Goal: Task Accomplishment & Management: Use online tool/utility

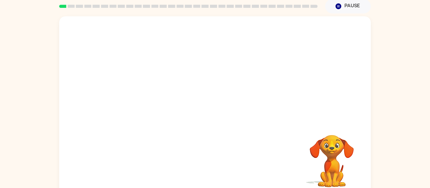
scroll to position [33, 0]
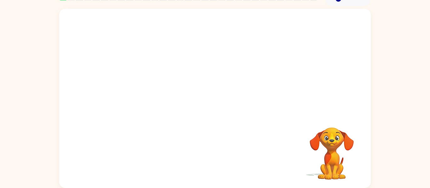
click at [275, 87] on div at bounding box center [215, 62] width 312 height 106
click at [196, 66] on video "Your browser must support playing .mp4 files to use Literably. Please try using…" at bounding box center [215, 62] width 312 height 106
click at [232, 84] on video "Your browser must support playing .mp4 files to use Literably. Please try using…" at bounding box center [215, 62] width 312 height 106
click at [249, 73] on video "Your browser must support playing .mp4 files to use Literably. Please try using…" at bounding box center [215, 62] width 312 height 106
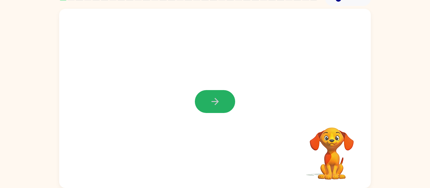
click at [212, 97] on icon "button" at bounding box center [215, 101] width 11 height 11
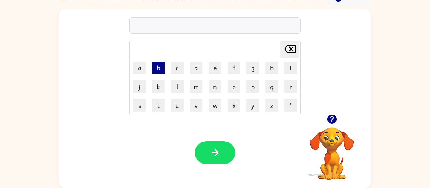
click at [160, 69] on button "b" at bounding box center [158, 68] width 13 height 13
click at [289, 87] on button "r" at bounding box center [290, 87] width 13 height 13
type button "r"
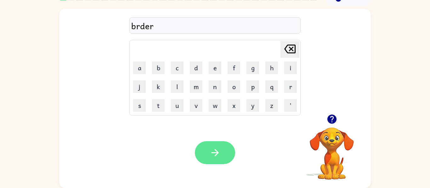
click at [212, 152] on icon "button" at bounding box center [215, 153] width 11 height 11
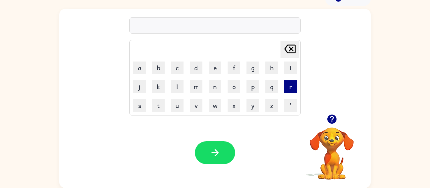
click at [290, 90] on button "r" at bounding box center [290, 87] width 13 height 13
click at [143, 70] on button "a" at bounding box center [139, 68] width 13 height 13
click at [233, 88] on button "o" at bounding box center [233, 87] width 13 height 13
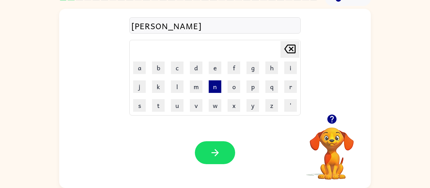
click at [216, 90] on button "n" at bounding box center [215, 87] width 13 height 13
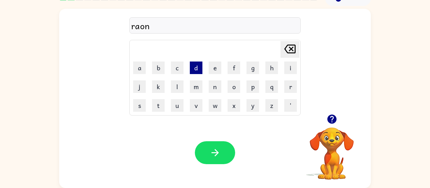
click at [198, 68] on button "d" at bounding box center [196, 68] width 13 height 13
click at [139, 28] on div "raond" at bounding box center [214, 25] width 167 height 13
click at [287, 46] on icon at bounding box center [289, 49] width 11 height 9
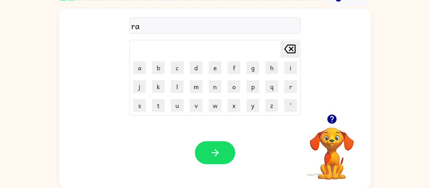
click at [287, 46] on icon at bounding box center [289, 49] width 11 height 9
type button "delete"
click at [222, 154] on button "button" at bounding box center [215, 153] width 40 height 23
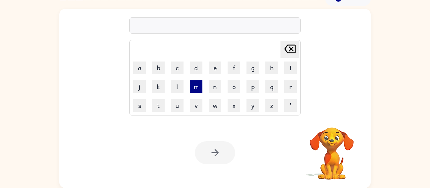
click at [196, 87] on button "m" at bounding box center [196, 87] width 13 height 13
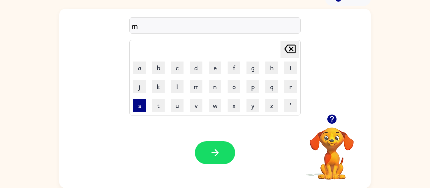
click at [135, 106] on button "s" at bounding box center [139, 105] width 13 height 13
click at [272, 72] on button "h" at bounding box center [271, 68] width 13 height 13
click at [212, 70] on button "e" at bounding box center [215, 68] width 13 height 13
click at [216, 86] on button "n" at bounding box center [215, 87] width 13 height 13
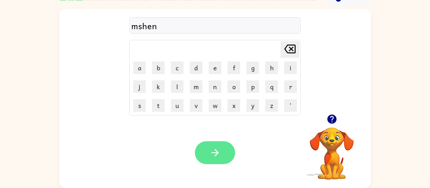
click at [212, 146] on button "button" at bounding box center [215, 153] width 40 height 23
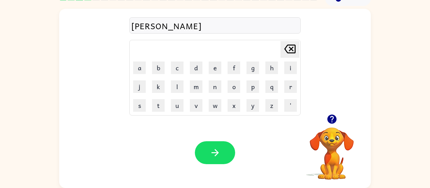
click at [138, 28] on div "tran" at bounding box center [214, 25] width 167 height 13
click at [134, 27] on div "tran" at bounding box center [214, 25] width 167 height 13
click at [290, 54] on icon "[PERSON_NAME] last character input" at bounding box center [289, 49] width 15 height 15
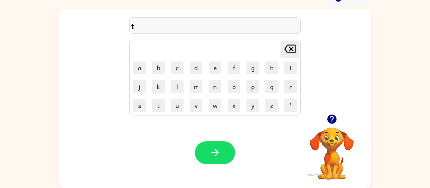
type button "delete"
click at [172, 23] on div "tran" at bounding box center [214, 25] width 167 height 13
click at [288, 47] on icon "[PERSON_NAME] last character input" at bounding box center [289, 49] width 15 height 15
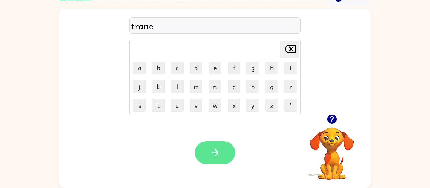
click at [212, 151] on icon "button" at bounding box center [215, 153] width 11 height 11
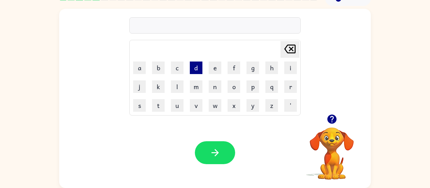
click at [194, 67] on button "d" at bounding box center [196, 68] width 13 height 13
click at [215, 71] on button "e" at bounding box center [215, 68] width 13 height 13
click at [237, 70] on button "f" at bounding box center [233, 68] width 13 height 13
click at [331, 133] on video "Your browser must support playing .mp4 files to use Literably. Please try using…" at bounding box center [331, 149] width 63 height 63
click at [332, 118] on icon "button" at bounding box center [331, 119] width 9 height 9
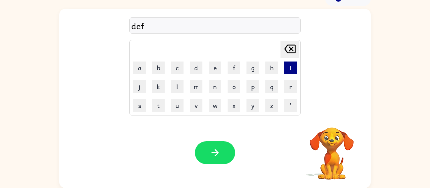
click at [293, 70] on button "i" at bounding box center [290, 68] width 13 height 13
click at [135, 102] on button "s" at bounding box center [139, 105] width 13 height 13
click at [287, 67] on button "i" at bounding box center [290, 68] width 13 height 13
click at [197, 108] on button "v" at bounding box center [196, 105] width 13 height 13
click at [210, 69] on button "e" at bounding box center [215, 68] width 13 height 13
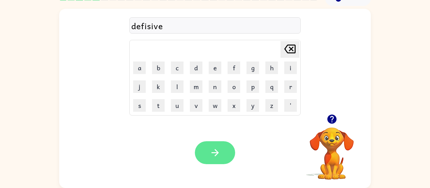
click at [214, 146] on button "button" at bounding box center [215, 153] width 40 height 23
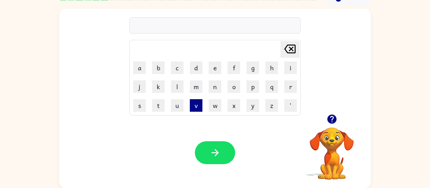
click at [195, 102] on button "v" at bounding box center [196, 105] width 13 height 13
click at [174, 70] on button "c" at bounding box center [177, 68] width 13 height 13
click at [142, 71] on button "a" at bounding box center [139, 68] width 13 height 13
click at [142, 105] on button "s" at bounding box center [139, 105] width 13 height 13
click at [273, 65] on button "h" at bounding box center [271, 68] width 13 height 13
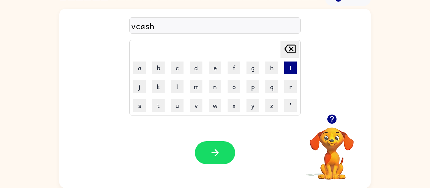
click at [289, 67] on button "i" at bounding box center [290, 68] width 13 height 13
click at [216, 87] on button "n" at bounding box center [215, 87] width 13 height 13
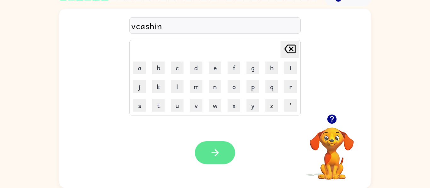
click at [205, 153] on button "button" at bounding box center [215, 153] width 40 height 23
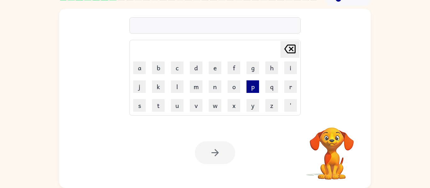
click at [250, 88] on button "p" at bounding box center [252, 87] width 13 height 13
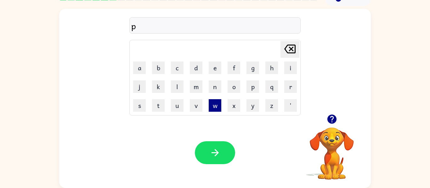
type button "p"
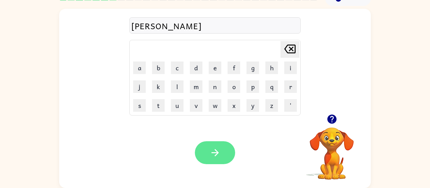
click at [216, 158] on icon "button" at bounding box center [215, 153] width 11 height 11
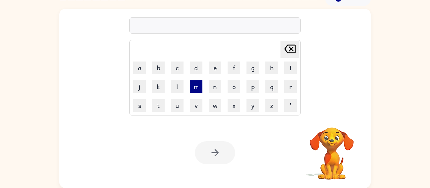
click at [195, 85] on button "m" at bounding box center [196, 87] width 13 height 13
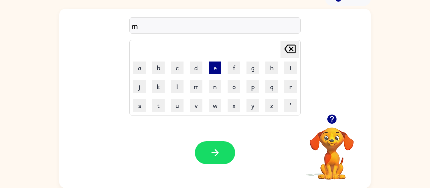
click at [215, 73] on button "e" at bounding box center [215, 68] width 13 height 13
type button "e"
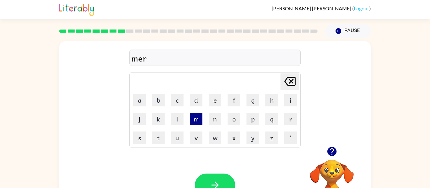
scroll to position [0, 0]
click at [331, 151] on icon "button" at bounding box center [331, 152] width 9 height 9
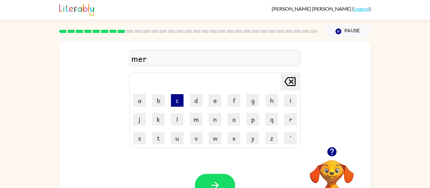
click at [173, 103] on button "c" at bounding box center [177, 100] width 13 height 13
click at [178, 116] on button "l" at bounding box center [177, 119] width 13 height 13
click at [219, 99] on button "e" at bounding box center [215, 100] width 13 height 13
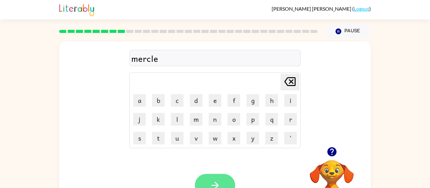
click at [224, 183] on button "button" at bounding box center [215, 185] width 40 height 23
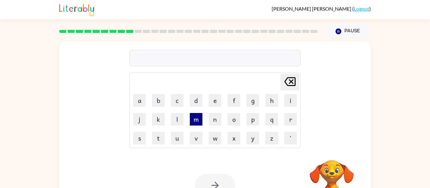
click at [196, 119] on button "m" at bounding box center [196, 119] width 13 height 13
click at [287, 99] on button "i" at bounding box center [290, 100] width 13 height 13
click at [200, 101] on button "d" at bounding box center [196, 100] width 13 height 13
click at [328, 177] on video "Your browser must support playing .mp4 files to use Literably. Please try using…" at bounding box center [331, 182] width 63 height 63
click at [334, 175] on video "Your browser must support playing .mp4 files to use Literably. Please try using…" at bounding box center [331, 182] width 63 height 63
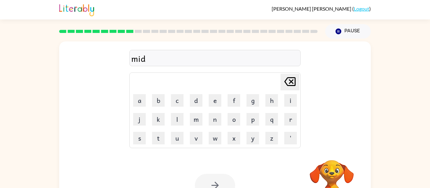
click at [332, 171] on video "Your browser must support playing .mp4 files to use Literably. Please try using…" at bounding box center [331, 182] width 63 height 63
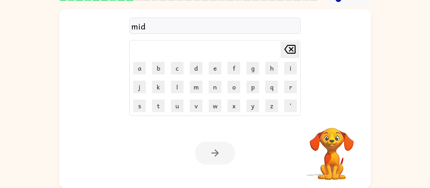
scroll to position [33, 0]
click at [331, 143] on video "Your browser must support playing .mp4 files to use Literably. Please try using…" at bounding box center [331, 149] width 63 height 63
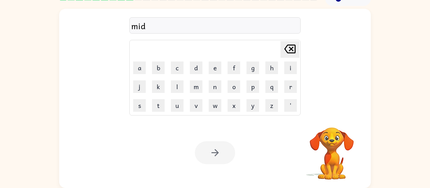
click at [290, 50] on icon at bounding box center [289, 49] width 11 height 9
type button "delete"
click at [215, 150] on div at bounding box center [215, 153] width 40 height 23
click at [215, 151] on div at bounding box center [215, 153] width 40 height 23
click at [429, 98] on div "mide Delete Delete last character input a b c d e f g h i j k l m n o p q r s t…" at bounding box center [215, 97] width 430 height 182
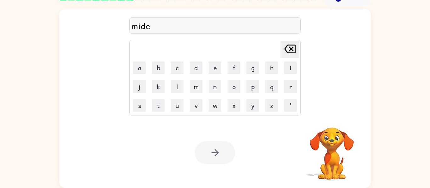
click at [306, 91] on div "mide Delete Delete last character input a b c d e f g h i j k l m n o p q r s t…" at bounding box center [215, 62] width 312 height 106
click at [270, 85] on button "q" at bounding box center [271, 87] width 13 height 13
type button "q"
click at [211, 149] on div at bounding box center [215, 153] width 40 height 23
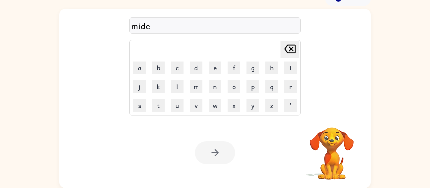
click at [211, 149] on div at bounding box center [215, 153] width 40 height 23
click at [218, 154] on div at bounding box center [215, 153] width 40 height 23
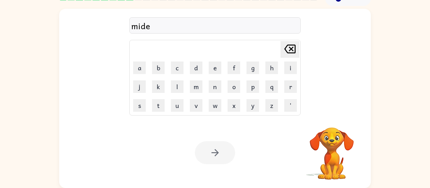
click at [216, 153] on div at bounding box center [215, 153] width 40 height 23
click at [338, 146] on video "Your browser must support playing .mp4 files to use Literably. Please try using…" at bounding box center [331, 149] width 63 height 63
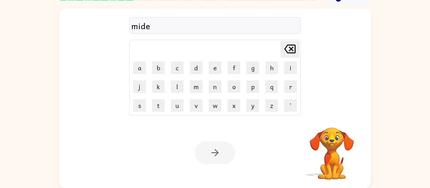
click at [338, 146] on video "Your browser must support playing .mp4 files to use Literably. Please try using…" at bounding box center [331, 149] width 63 height 63
click at [330, 134] on video "Your browser must support playing .mp4 files to use Literably. Please try using…" at bounding box center [331, 149] width 63 height 63
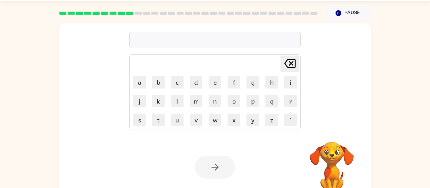
scroll to position [18, 0]
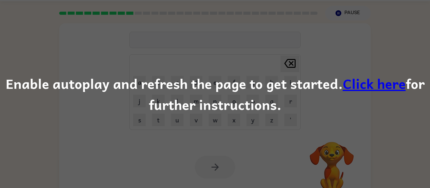
click at [360, 85] on link "Click here" at bounding box center [374, 83] width 63 height 21
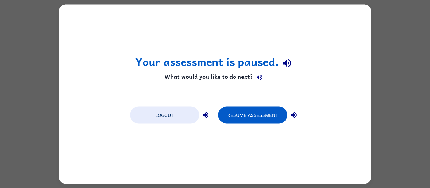
scroll to position [0, 0]
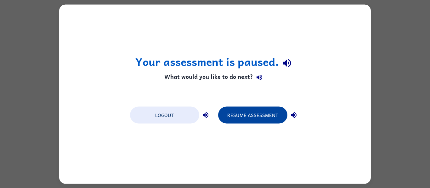
click at [242, 113] on button "Resume Assessment" at bounding box center [252, 115] width 69 height 17
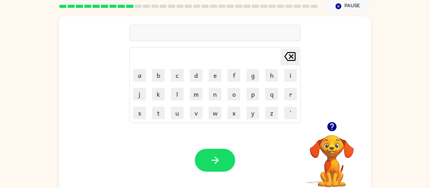
scroll to position [33, 0]
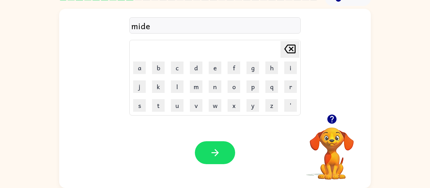
click at [162, 28] on div "mide" at bounding box center [214, 25] width 167 height 13
click at [146, 22] on div "mide" at bounding box center [214, 25] width 167 height 13
click at [156, 26] on div "mide" at bounding box center [214, 25] width 167 height 13
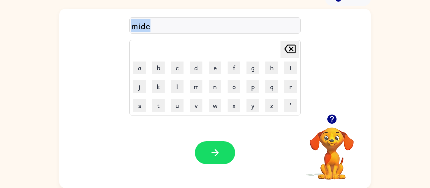
click at [156, 26] on div "mide" at bounding box center [214, 25] width 167 height 13
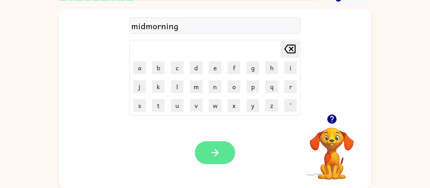
click at [223, 152] on button "button" at bounding box center [215, 153] width 40 height 23
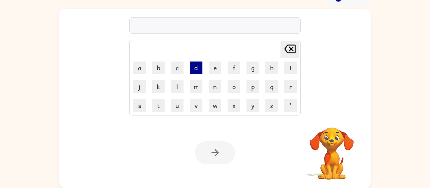
click at [198, 67] on button "d" at bounding box center [196, 68] width 13 height 13
click at [284, 69] on button "i" at bounding box center [290, 68] width 13 height 13
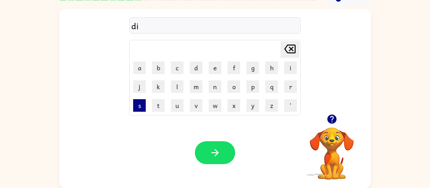
click at [136, 106] on button "s" at bounding box center [139, 105] width 13 height 13
type button "s"
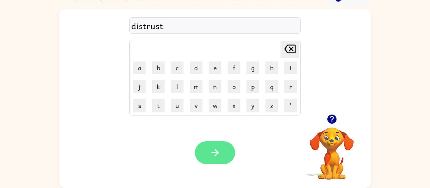
click at [216, 148] on icon "button" at bounding box center [215, 153] width 11 height 11
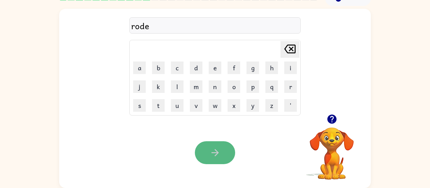
click at [222, 148] on button "button" at bounding box center [215, 153] width 40 height 23
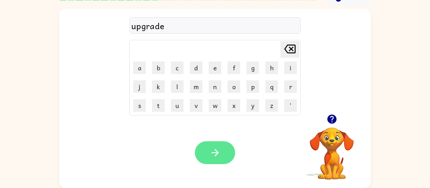
click at [210, 154] on icon "button" at bounding box center [215, 153] width 11 height 11
click at [223, 155] on button "button" at bounding box center [215, 153] width 40 height 23
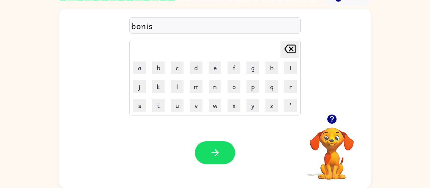
click at [236, 27] on div "bonis" at bounding box center [214, 25] width 167 height 13
click at [183, 24] on div "bonis" at bounding box center [214, 25] width 167 height 13
click at [218, 154] on icon "button" at bounding box center [214, 152] width 7 height 7
click at [216, 106] on button "w" at bounding box center [215, 105] width 13 height 13
type button "w"
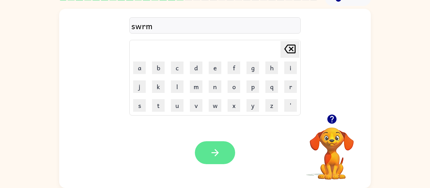
click at [203, 146] on button "button" at bounding box center [215, 153] width 40 height 23
click at [206, 150] on button "button" at bounding box center [215, 153] width 40 height 23
click at [204, 153] on button "button" at bounding box center [215, 153] width 40 height 23
click at [227, 148] on button "button" at bounding box center [215, 153] width 40 height 23
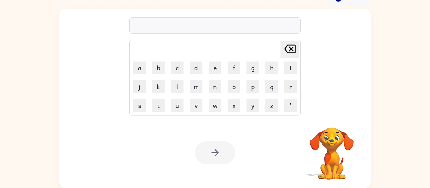
click at [227, 148] on div at bounding box center [215, 153] width 40 height 23
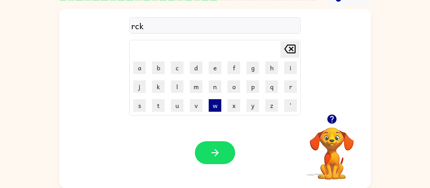
click at [216, 106] on button "w" at bounding box center [215, 105] width 13 height 13
click at [212, 71] on button "e" at bounding box center [215, 68] width 13 height 13
click at [250, 108] on button "y" at bounding box center [252, 105] width 13 height 13
click at [288, 52] on icon "[PERSON_NAME] last character input" at bounding box center [289, 49] width 15 height 15
click at [289, 47] on icon at bounding box center [289, 49] width 11 height 9
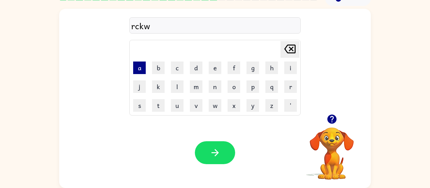
click at [140, 69] on button "a" at bounding box center [139, 68] width 13 height 13
click at [253, 101] on button "y" at bounding box center [252, 105] width 13 height 13
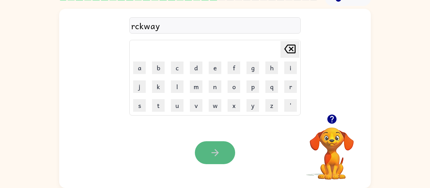
click at [220, 148] on icon "button" at bounding box center [215, 153] width 11 height 11
click at [210, 156] on icon "button" at bounding box center [215, 153] width 11 height 11
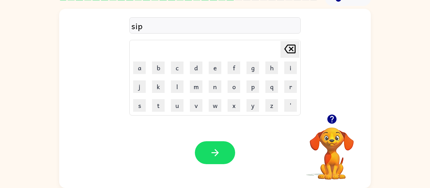
click at [333, 119] on icon "button" at bounding box center [331, 119] width 11 height 11
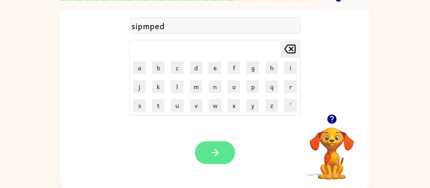
click at [217, 154] on icon "button" at bounding box center [214, 152] width 7 height 7
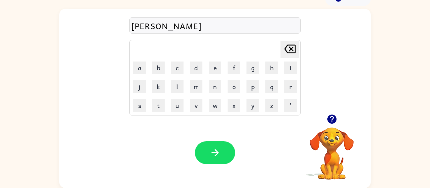
click at [332, 117] on icon "button" at bounding box center [331, 119] width 11 height 11
click at [215, 145] on button "button" at bounding box center [215, 153] width 40 height 23
click at [216, 104] on button "w" at bounding box center [215, 105] width 13 height 13
type button "w"
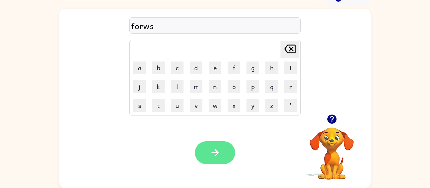
click at [223, 154] on button "button" at bounding box center [215, 153] width 40 height 23
click at [219, 157] on icon "button" at bounding box center [215, 153] width 11 height 11
click at [230, 154] on button "button" at bounding box center [215, 153] width 40 height 23
click at [207, 152] on button "button" at bounding box center [215, 153] width 40 height 23
click at [222, 150] on button "button" at bounding box center [215, 153] width 40 height 23
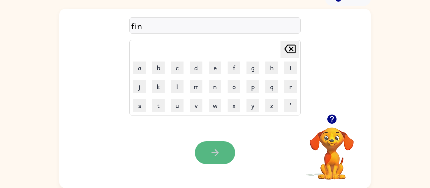
click at [220, 157] on icon "button" at bounding box center [215, 153] width 11 height 11
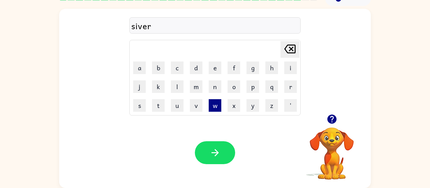
click at [216, 102] on button "w" at bounding box center [215, 105] width 13 height 13
type button "w"
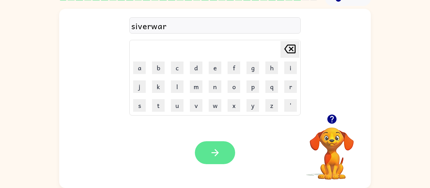
click at [221, 149] on button "button" at bounding box center [215, 153] width 40 height 23
click at [219, 157] on icon "button" at bounding box center [215, 153] width 11 height 11
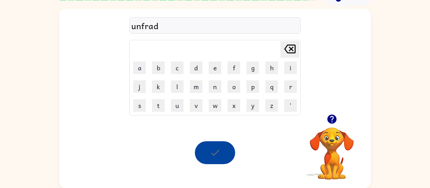
scroll to position [21, 0]
